Goal: Task Accomplishment & Management: Manage account settings

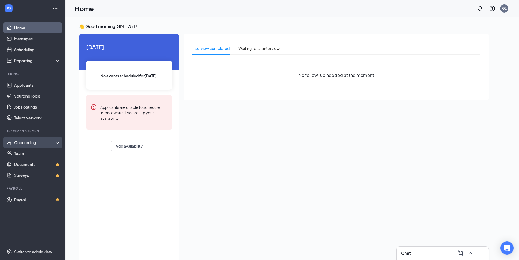
click at [32, 140] on div "Onboarding" at bounding box center [35, 141] width 42 height 5
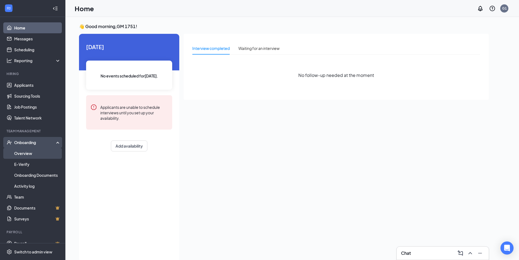
click at [43, 152] on link "Overview" at bounding box center [37, 153] width 47 height 11
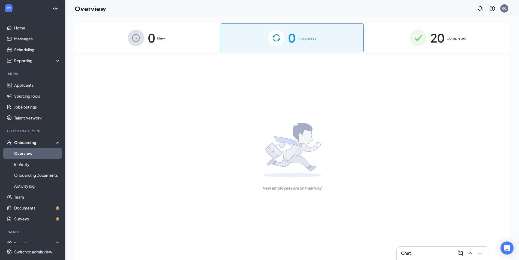
click at [451, 44] on div "20 Completed" at bounding box center [437, 37] width 143 height 29
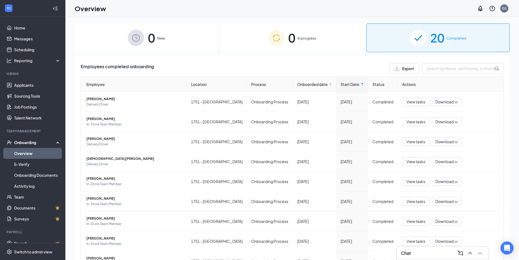
drag, startPoint x: 314, startPoint y: 43, endPoint x: 208, endPoint y: 43, distance: 105.9
click at [314, 43] on div "0 In progress" at bounding box center [292, 37] width 143 height 29
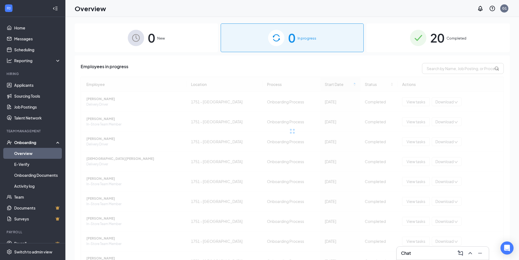
click at [175, 35] on div "0 New" at bounding box center [146, 37] width 143 height 29
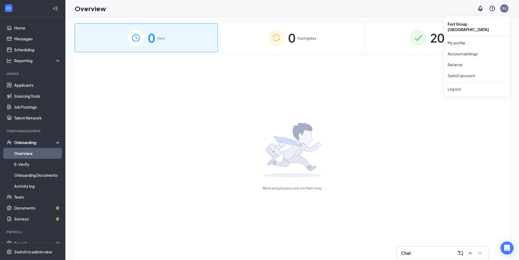
click at [504, 11] on div "G1" at bounding box center [504, 8] width 8 height 8
click at [458, 86] on div "Log out" at bounding box center [476, 88] width 59 height 5
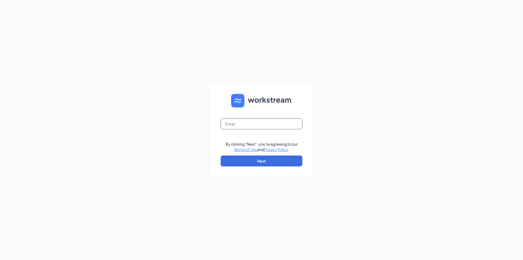
click at [246, 125] on input "text" at bounding box center [262, 123] width 82 height 11
type input "jj-1751@att.net"
click at [260, 164] on button "Next" at bounding box center [262, 160] width 82 height 11
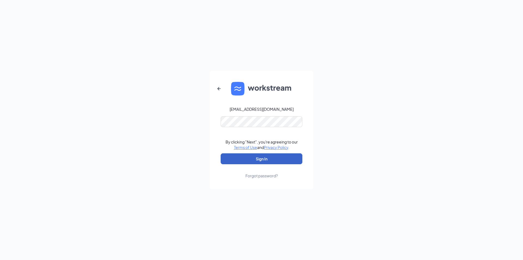
click at [278, 158] on button "Sign In" at bounding box center [262, 158] width 82 height 11
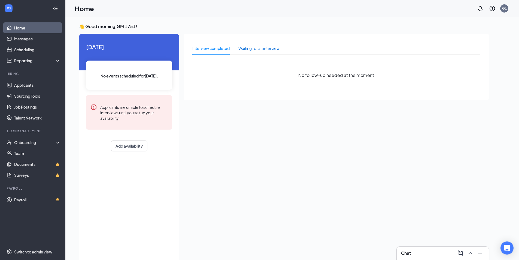
click at [267, 49] on div "Waiting for an interview" at bounding box center [258, 48] width 41 height 6
click at [211, 47] on div "Interview completed" at bounding box center [210, 48] width 37 height 6
click at [39, 86] on link "Applicants" at bounding box center [37, 85] width 47 height 11
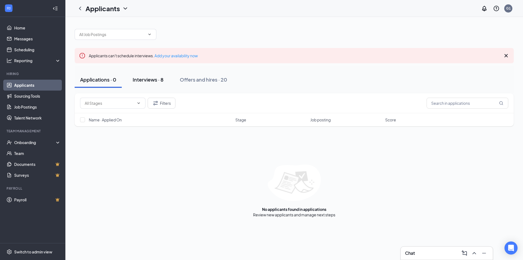
click at [159, 81] on div "Interviews · 8" at bounding box center [148, 79] width 31 height 7
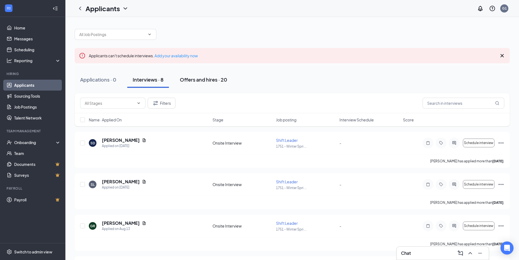
click at [208, 78] on div "Offers and hires · 20" at bounding box center [203, 79] width 47 height 7
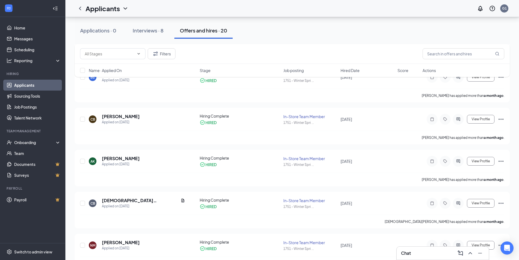
scroll to position [136, 0]
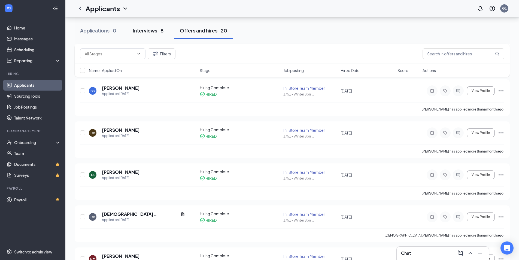
click at [157, 34] on button "Interviews · 8" at bounding box center [148, 30] width 42 height 16
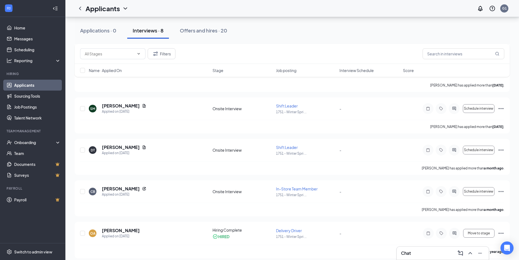
scroll to position [205, 0]
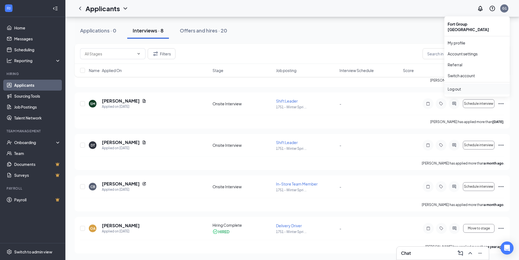
click at [466, 86] on div "Log out" at bounding box center [476, 88] width 59 height 5
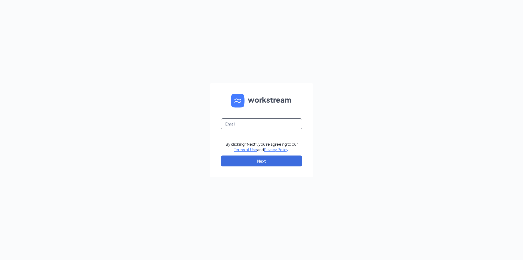
click at [258, 119] on input "text" at bounding box center [262, 123] width 82 height 11
type input "jj-4667@att.net"
click at [258, 163] on button "Next" at bounding box center [262, 160] width 82 height 11
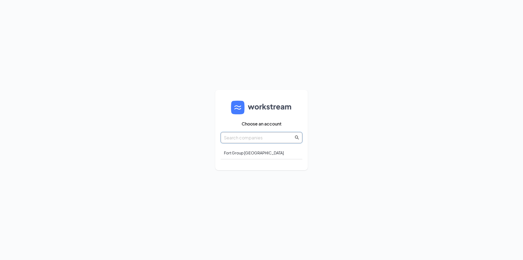
click at [263, 139] on input "text" at bounding box center [259, 137] width 70 height 7
click at [253, 153] on div "Fort Group FL" at bounding box center [262, 152] width 82 height 13
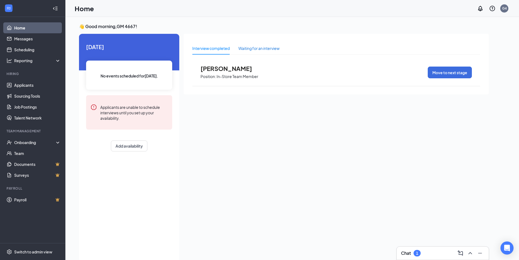
click at [252, 48] on div "Waiting for an interview" at bounding box center [258, 48] width 41 height 6
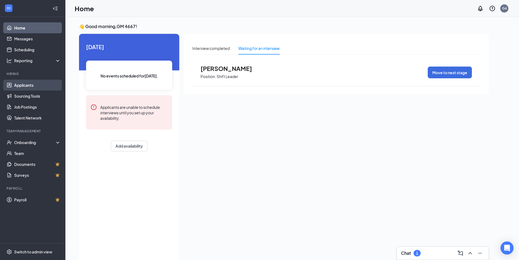
click at [33, 85] on link "Applicants" at bounding box center [37, 85] width 47 height 11
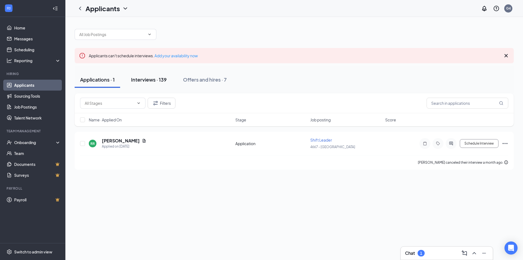
click at [152, 80] on div "Interviews · 139" at bounding box center [149, 79] width 36 height 7
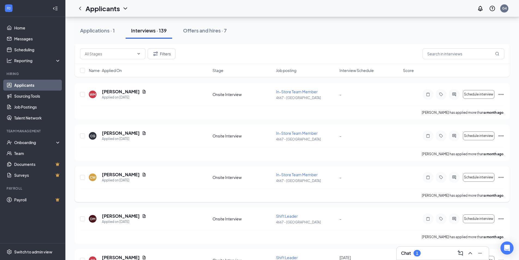
scroll to position [5626, 0]
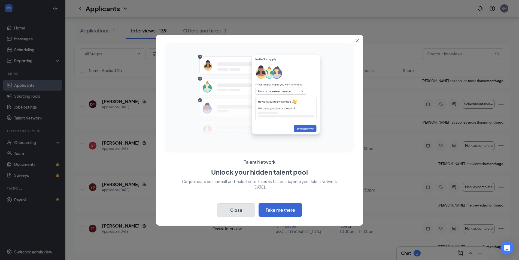
click at [242, 207] on button "Close" at bounding box center [236, 210] width 38 height 14
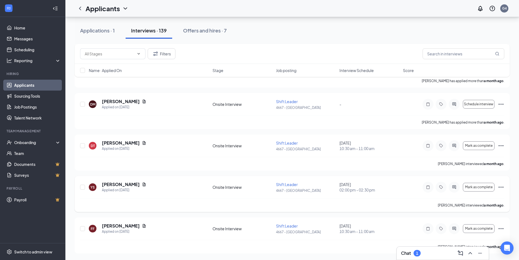
click at [500, 185] on icon "Ellipses" at bounding box center [500, 187] width 7 height 7
click at [183, 198] on div "[PERSON_NAME] interviewed a month ago ." at bounding box center [292, 205] width 424 height 14
click at [500, 185] on icon "Ellipses" at bounding box center [500, 187] width 7 height 7
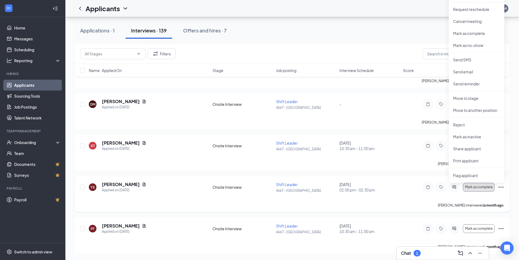
click at [478, 188] on span "Mark as complete" at bounding box center [479, 187] width 28 height 4
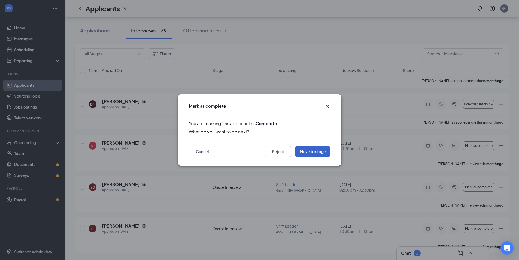
click at [317, 151] on button "Move to stage" at bounding box center [312, 151] width 35 height 11
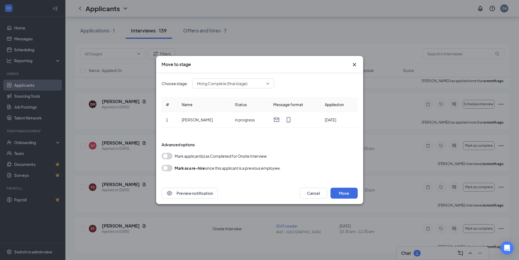
click at [216, 84] on span "Hiring Complete (final stage)" at bounding box center [222, 83] width 50 height 8
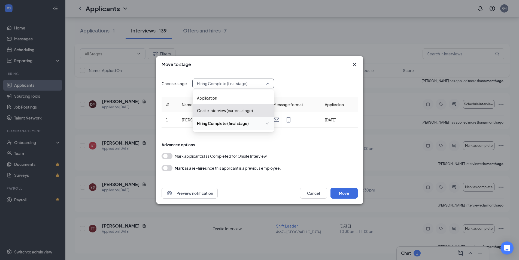
click at [227, 123] on span "Hiring Complete (final stage)" at bounding box center [223, 123] width 52 height 6
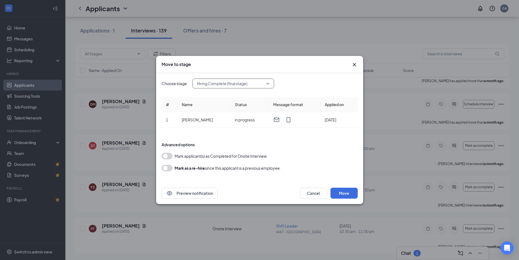
click at [244, 85] on span "Hiring Complete (final stage)" at bounding box center [222, 83] width 50 height 8
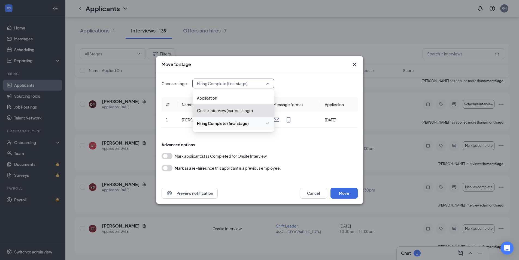
click at [235, 123] on span "Hiring Complete (final stage)" at bounding box center [223, 123] width 52 height 6
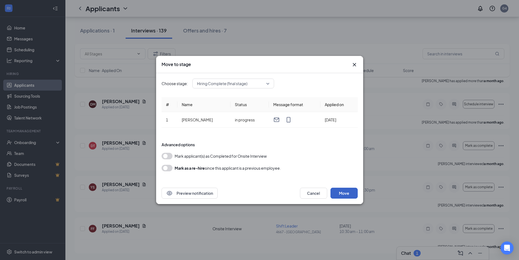
click at [343, 193] on button "Move" at bounding box center [343, 192] width 27 height 11
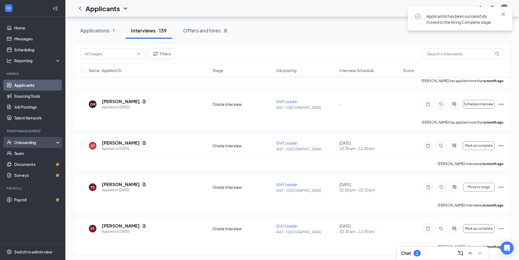
click at [40, 142] on div "Onboarding" at bounding box center [35, 141] width 42 height 5
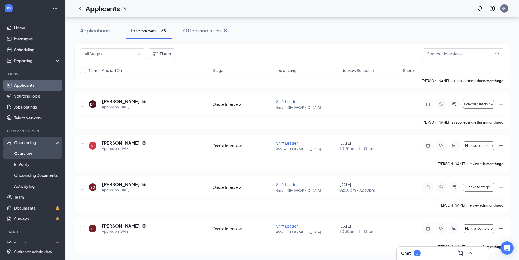
click at [32, 152] on link "Overview" at bounding box center [37, 153] width 47 height 11
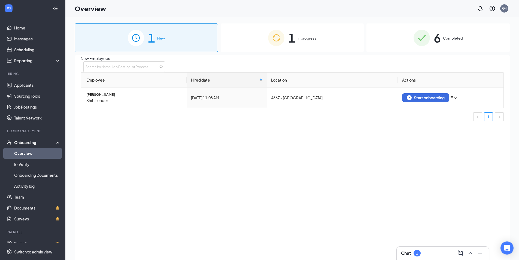
click at [285, 35] on div "1 In progress" at bounding box center [292, 37] width 143 height 29
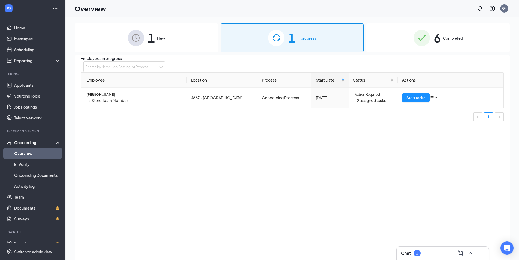
click at [164, 44] on div "1 New" at bounding box center [146, 37] width 143 height 29
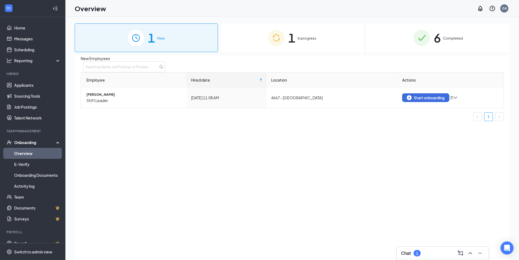
click at [258, 37] on div "1 In progress" at bounding box center [292, 37] width 143 height 29
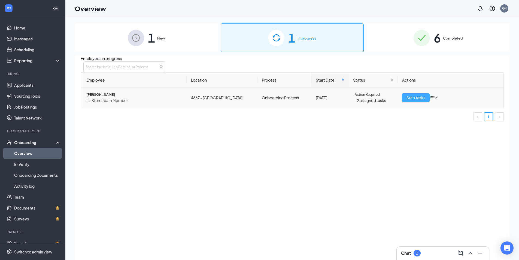
click at [420, 100] on span "Start tasks" at bounding box center [415, 97] width 19 height 6
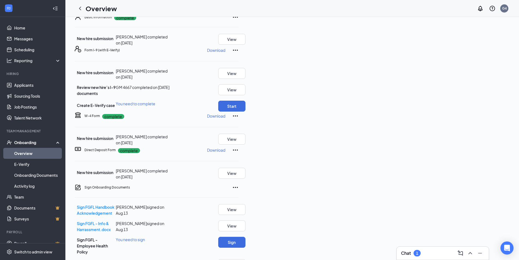
scroll to position [136, 0]
click at [245, 100] on button "Start" at bounding box center [231, 105] width 27 height 11
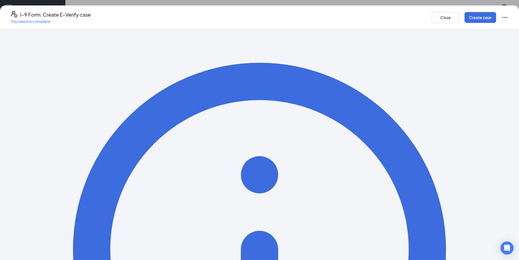
scroll to position [129, 0]
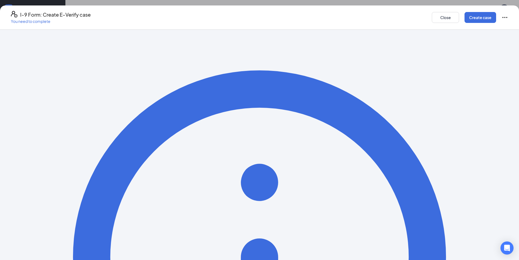
scroll to position [0, 0]
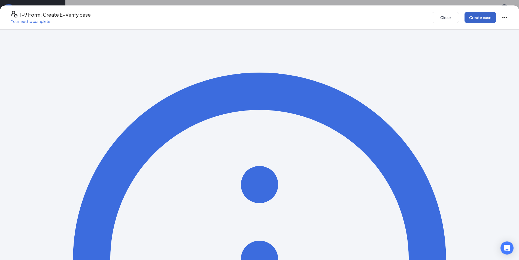
click at [464, 18] on button "Create case" at bounding box center [480, 17] width 32 height 11
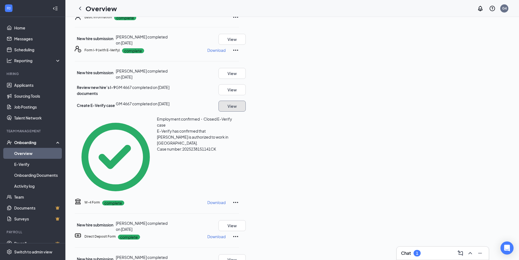
scroll to position [240, 0]
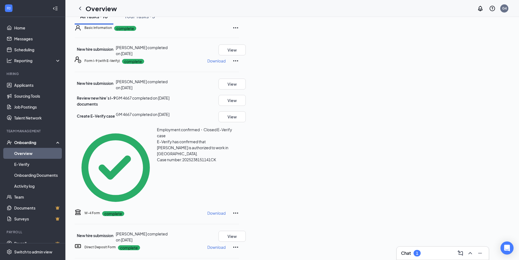
scroll to position [0, 0]
